Goal: Task Accomplishment & Management: Manage account settings

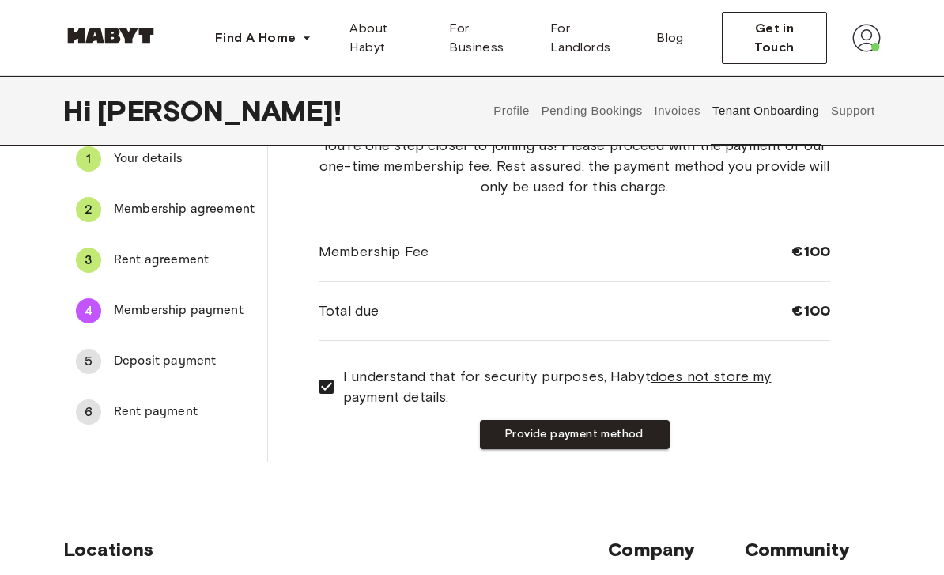
click at [583, 438] on button "Provide payment method" at bounding box center [575, 434] width 190 height 29
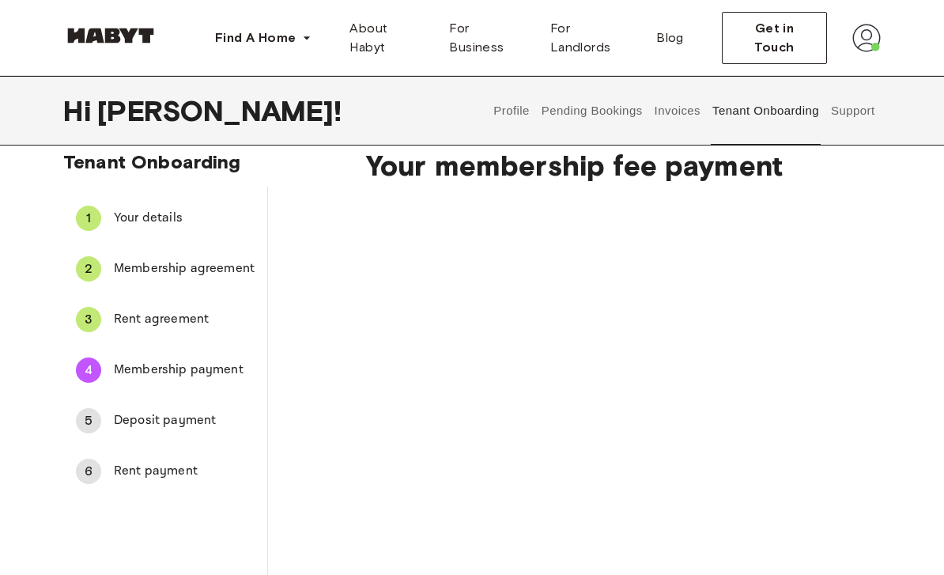
scroll to position [194, 0]
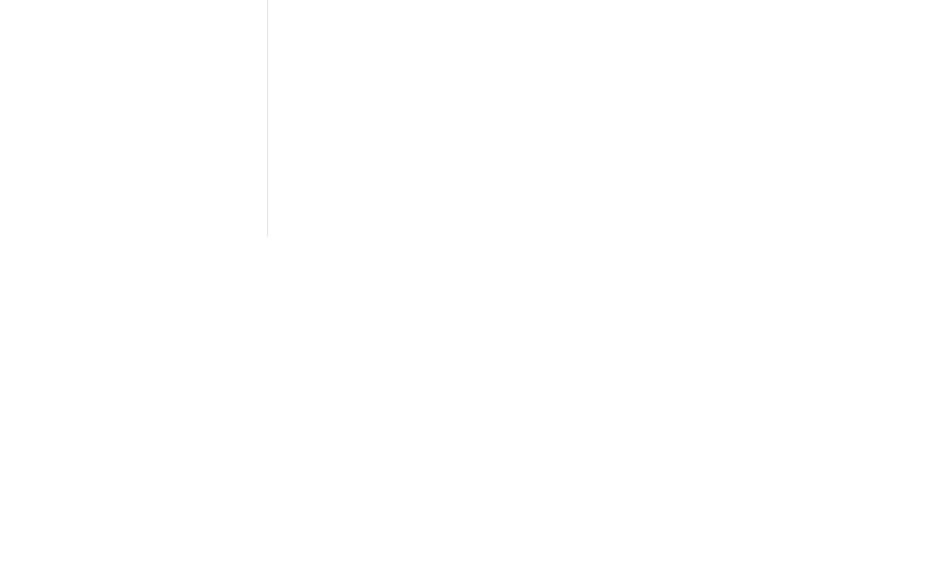
click at [833, 179] on div "Your membership fee payment Charge membership fee" at bounding box center [574, 305] width 613 height 685
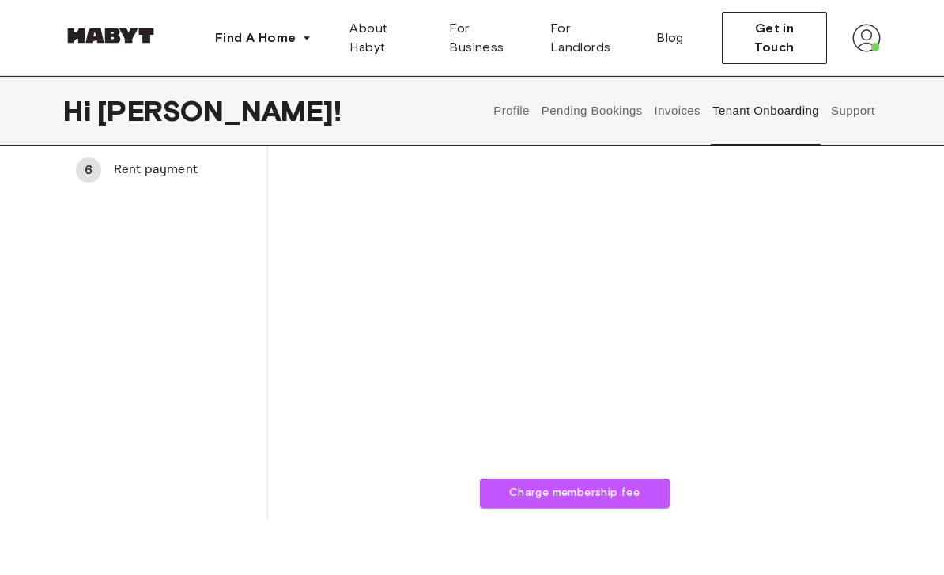
scroll to position [335, 0]
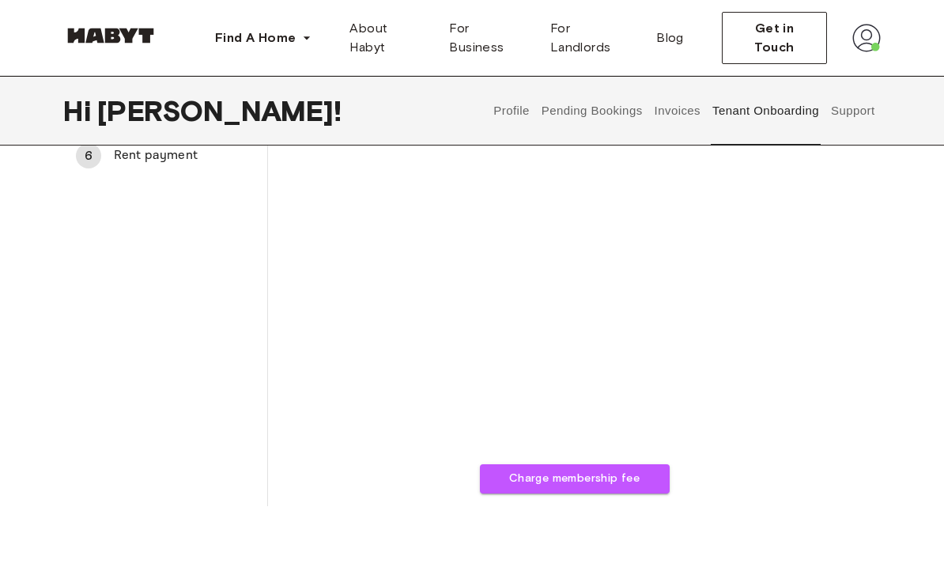
click at [596, 479] on button "Charge membership fee" at bounding box center [575, 479] width 190 height 29
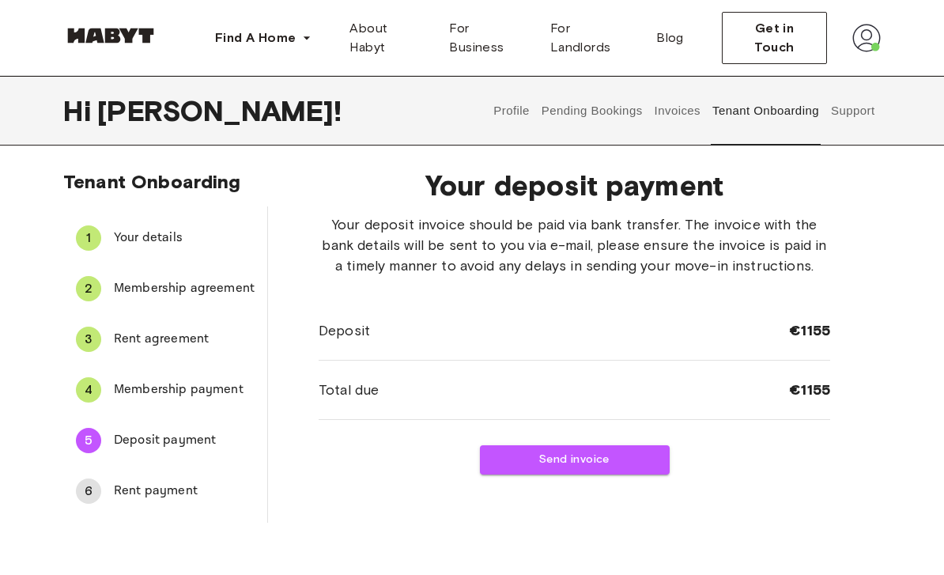
scroll to position [0, 0]
click at [587, 471] on button "Send invoice" at bounding box center [575, 460] width 190 height 29
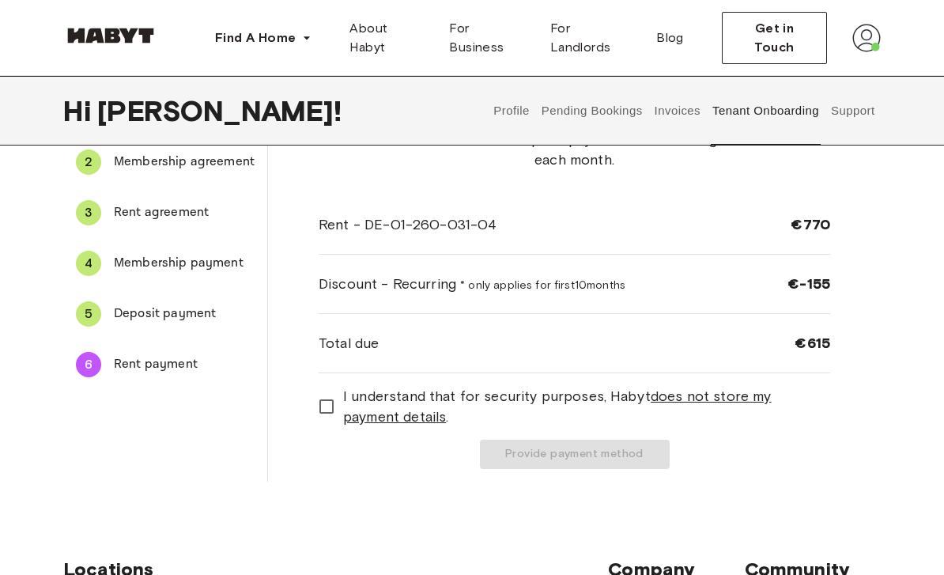
scroll to position [106, 0]
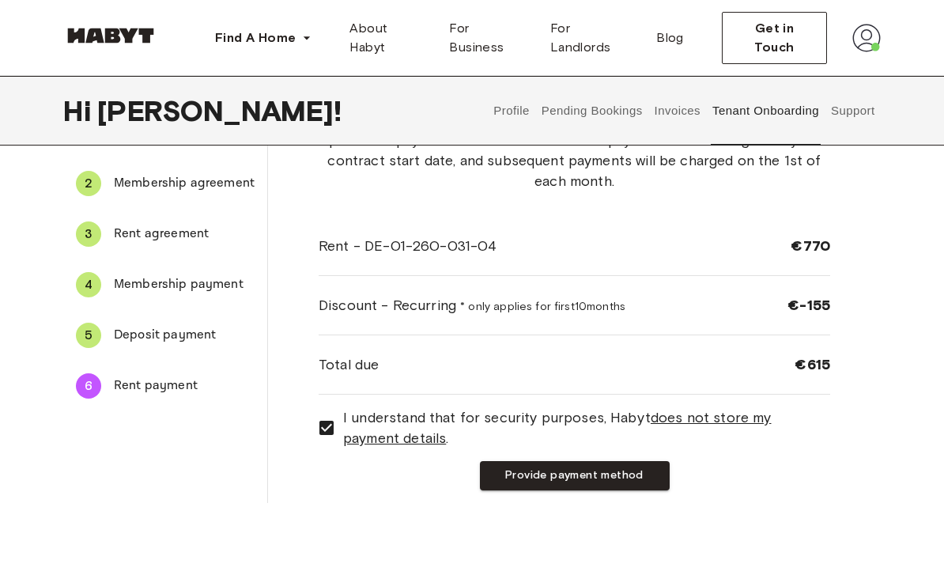
click at [594, 474] on button "Provide payment method" at bounding box center [575, 475] width 190 height 29
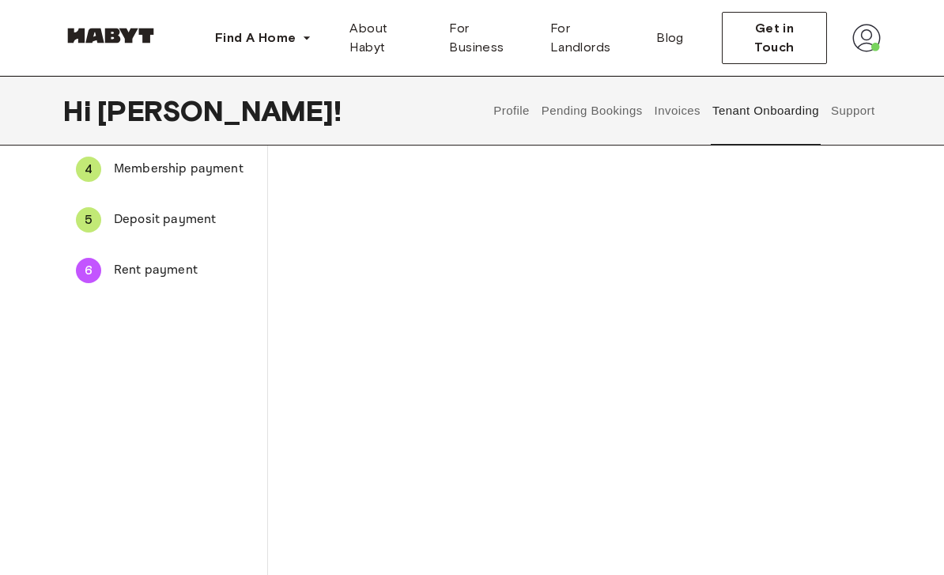
scroll to position [219, 0]
click at [814, 201] on div "The payment method you provide will be used to automatically charge your monthl…" at bounding box center [574, 510] width 511 height 1028
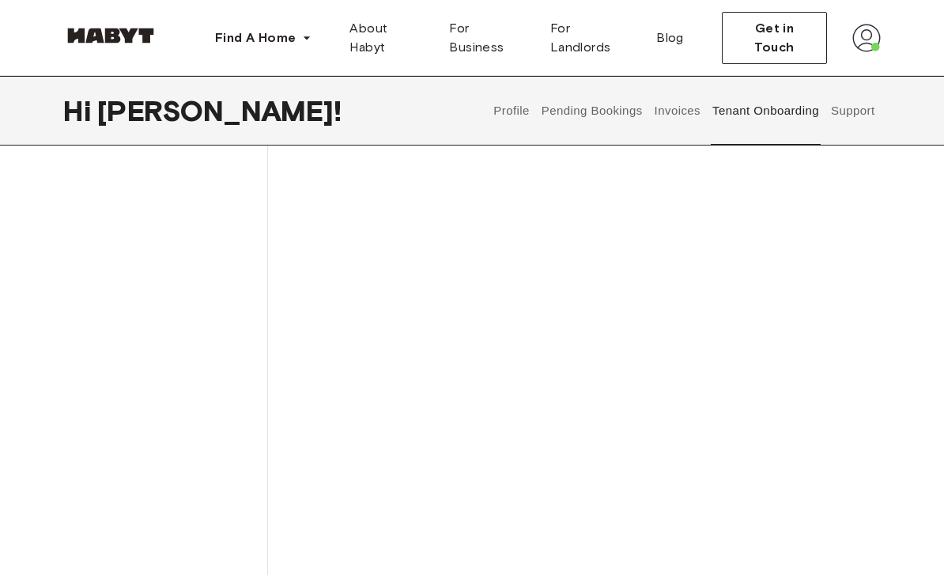
scroll to position [430, 0]
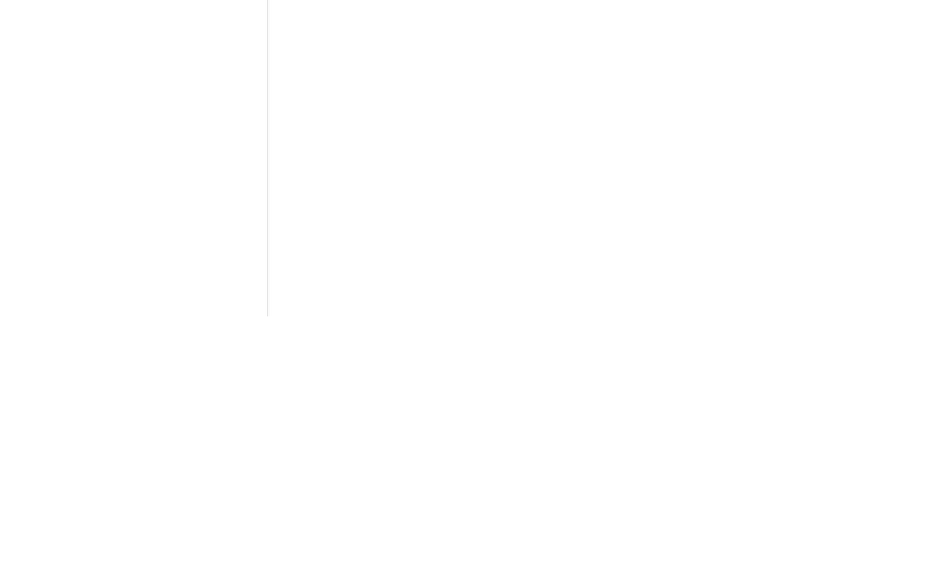
click at [881, 252] on div "Tenant Onboarding 1 Your details 2 Membership agreement 3 Rent agreement 4 Memb…" at bounding box center [472, 283] width 944 height 1085
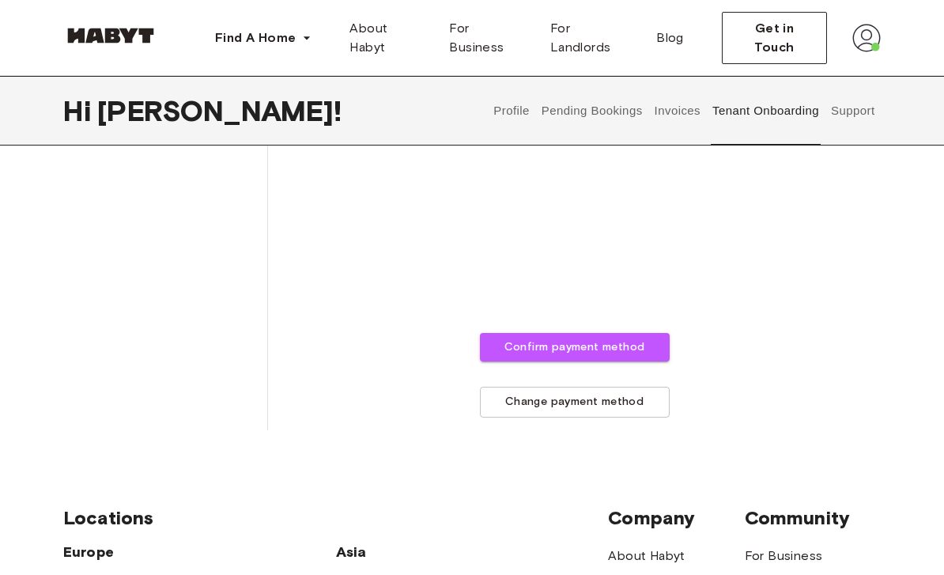
scroll to position [818, 0]
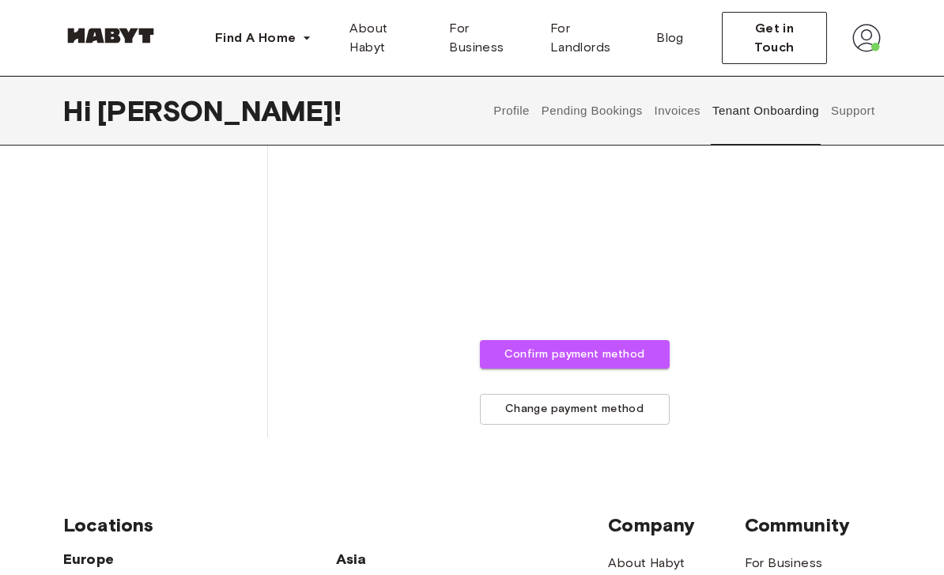
click at [602, 354] on button "Confirm payment method" at bounding box center [575, 354] width 190 height 29
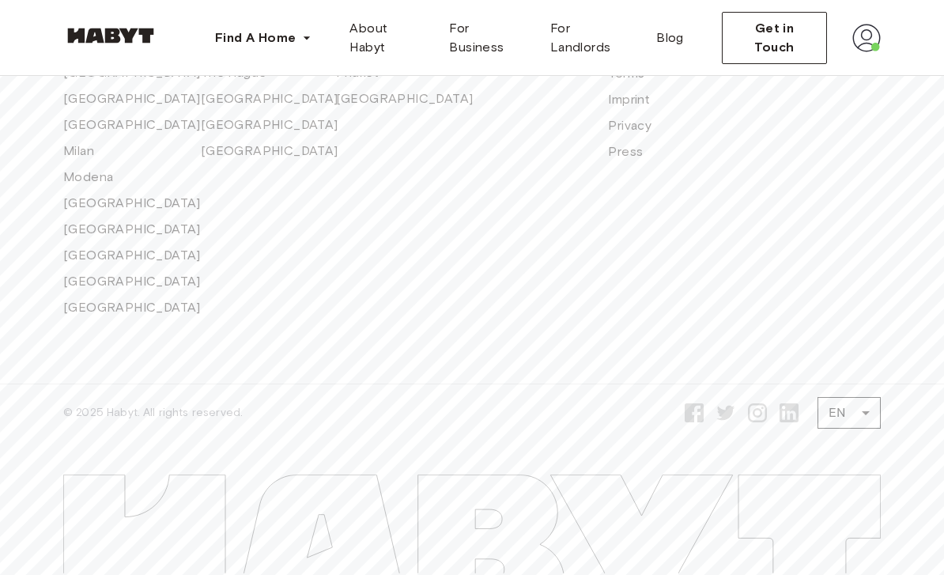
scroll to position [629, 0]
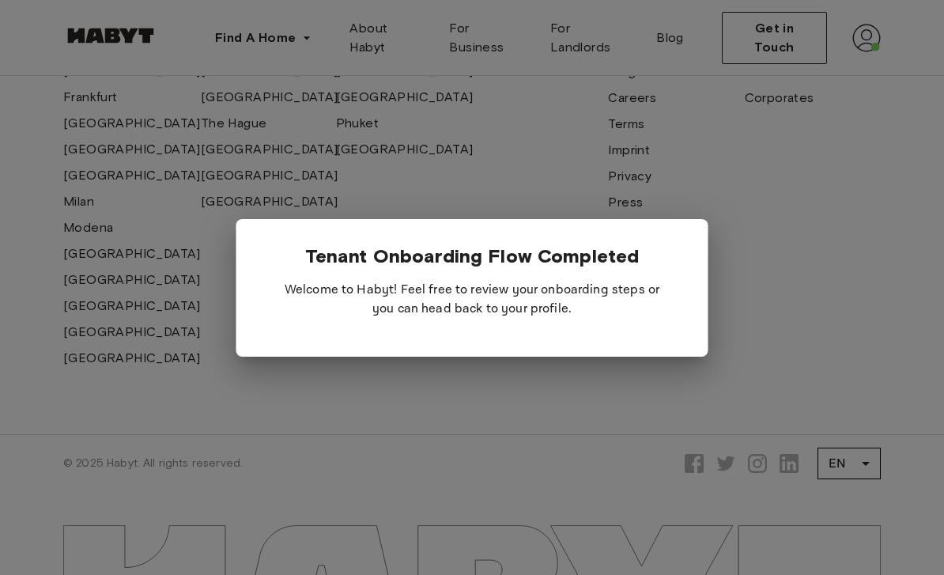
click at [783, 354] on div at bounding box center [472, 287] width 944 height 575
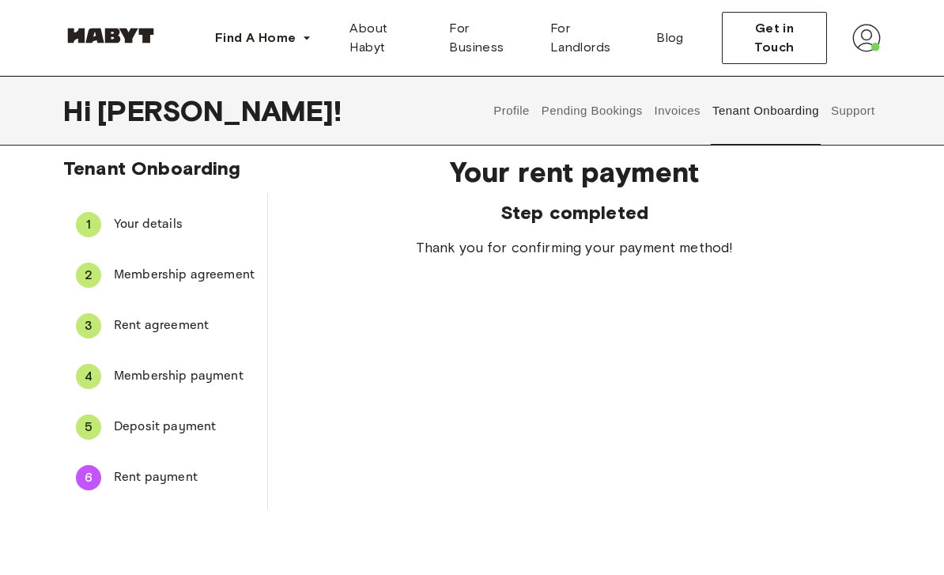
scroll to position [0, 0]
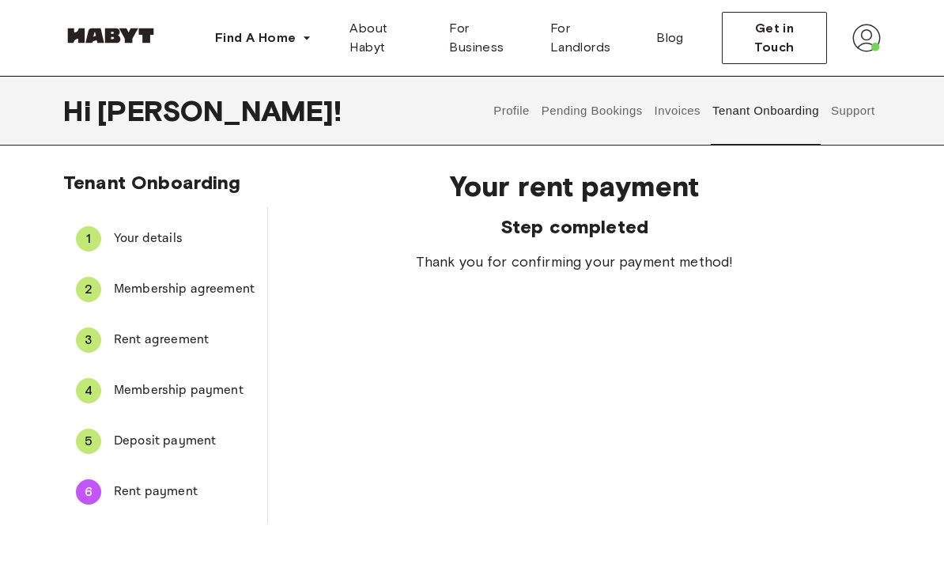
click at [873, 32] on img at bounding box center [866, 38] width 28 height 28
click at [846, 75] on div "Profile Log out" at bounding box center [833, 90] width 95 height 76
click at [599, 114] on button "Pending Bookings" at bounding box center [591, 111] width 105 height 70
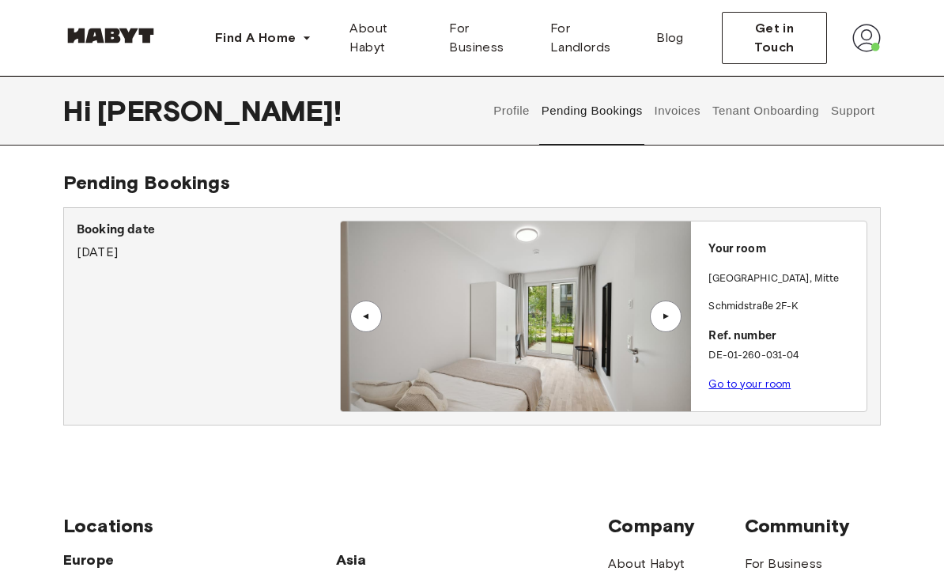
click at [507, 116] on button "Profile" at bounding box center [512, 111] width 40 height 70
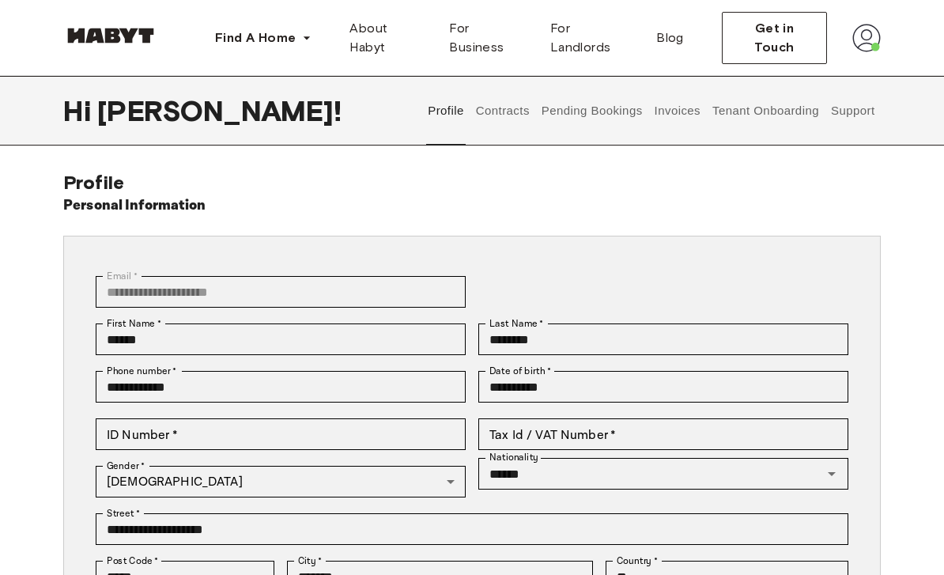
click at [507, 117] on button "Contracts" at bounding box center [503, 111] width 58 height 70
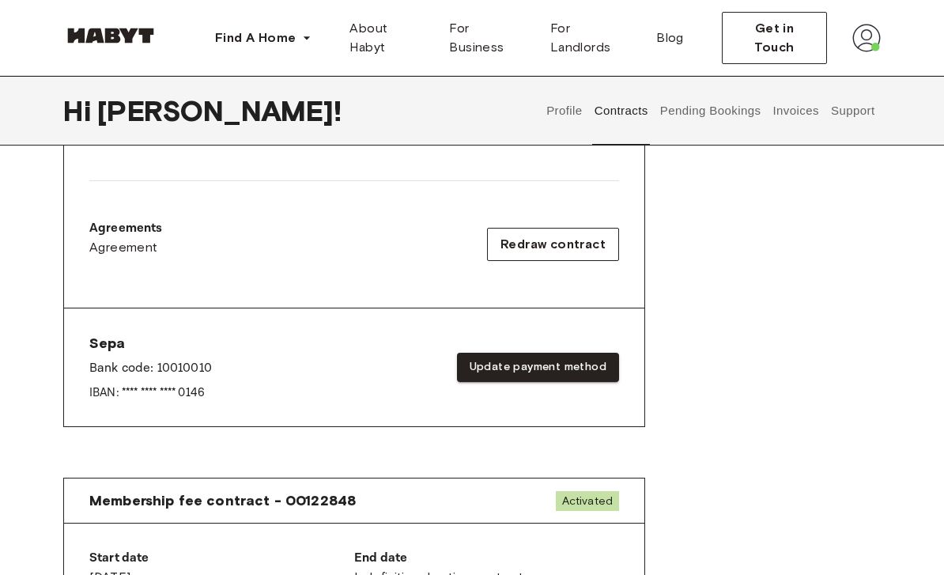
scroll to position [460, 0]
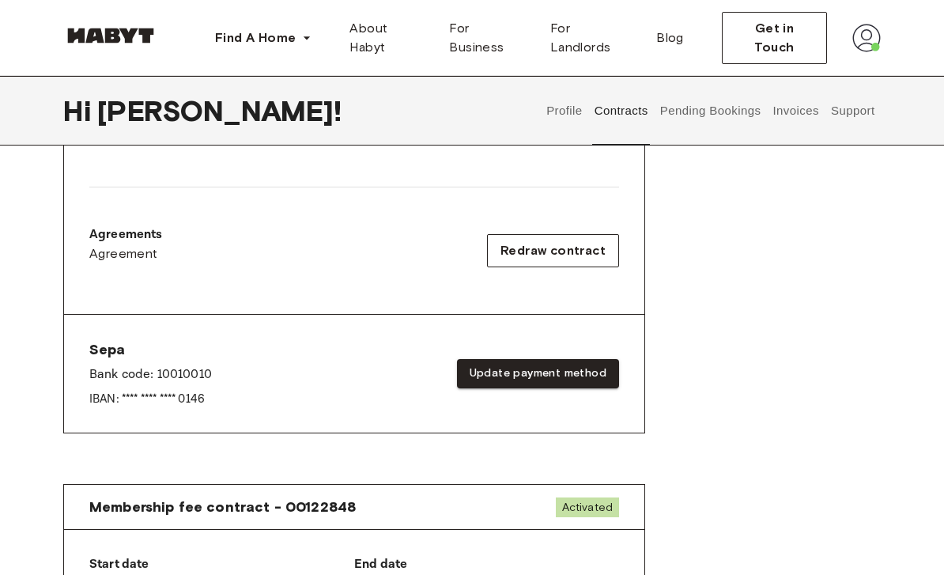
click at [724, 109] on button "Pending Bookings" at bounding box center [710, 111] width 105 height 70
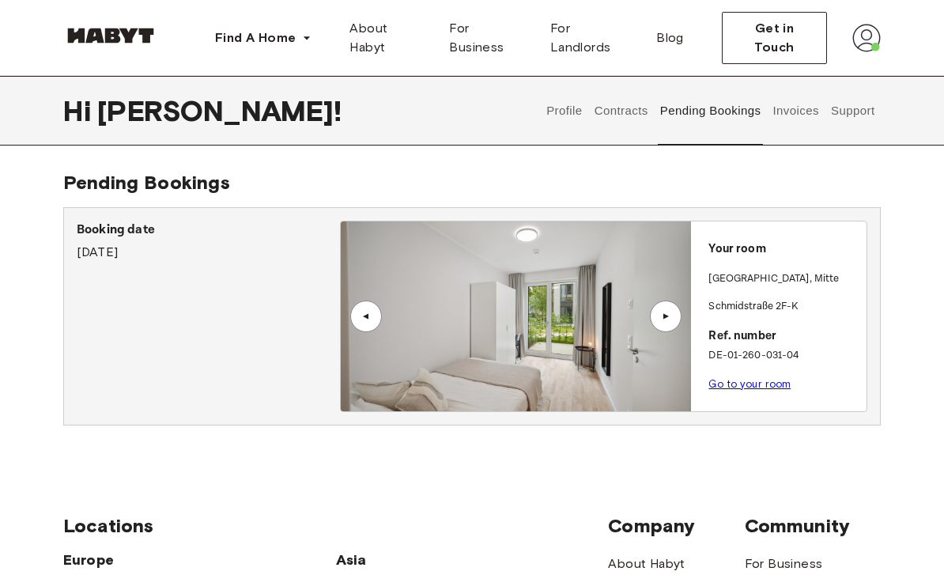
click at [807, 109] on button "Invoices" at bounding box center [796, 111] width 50 height 70
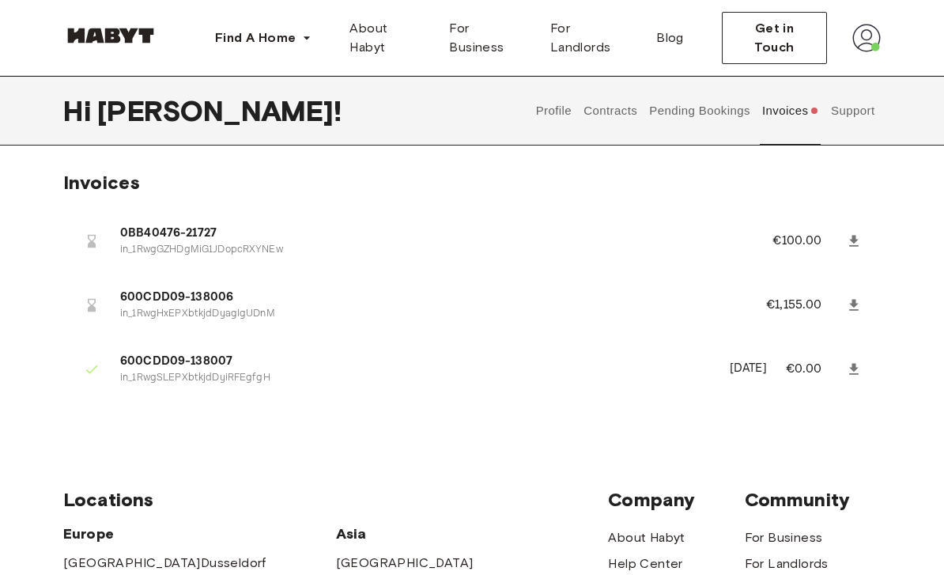
click at [857, 243] on icon at bounding box center [854, 241] width 16 height 16
click at [853, 304] on icon at bounding box center [853, 304] width 9 height 11
click at [869, 43] on img at bounding box center [866, 38] width 28 height 28
click at [832, 108] on span "Log out" at bounding box center [821, 105] width 47 height 19
